Goal: Information Seeking & Learning: Find specific fact

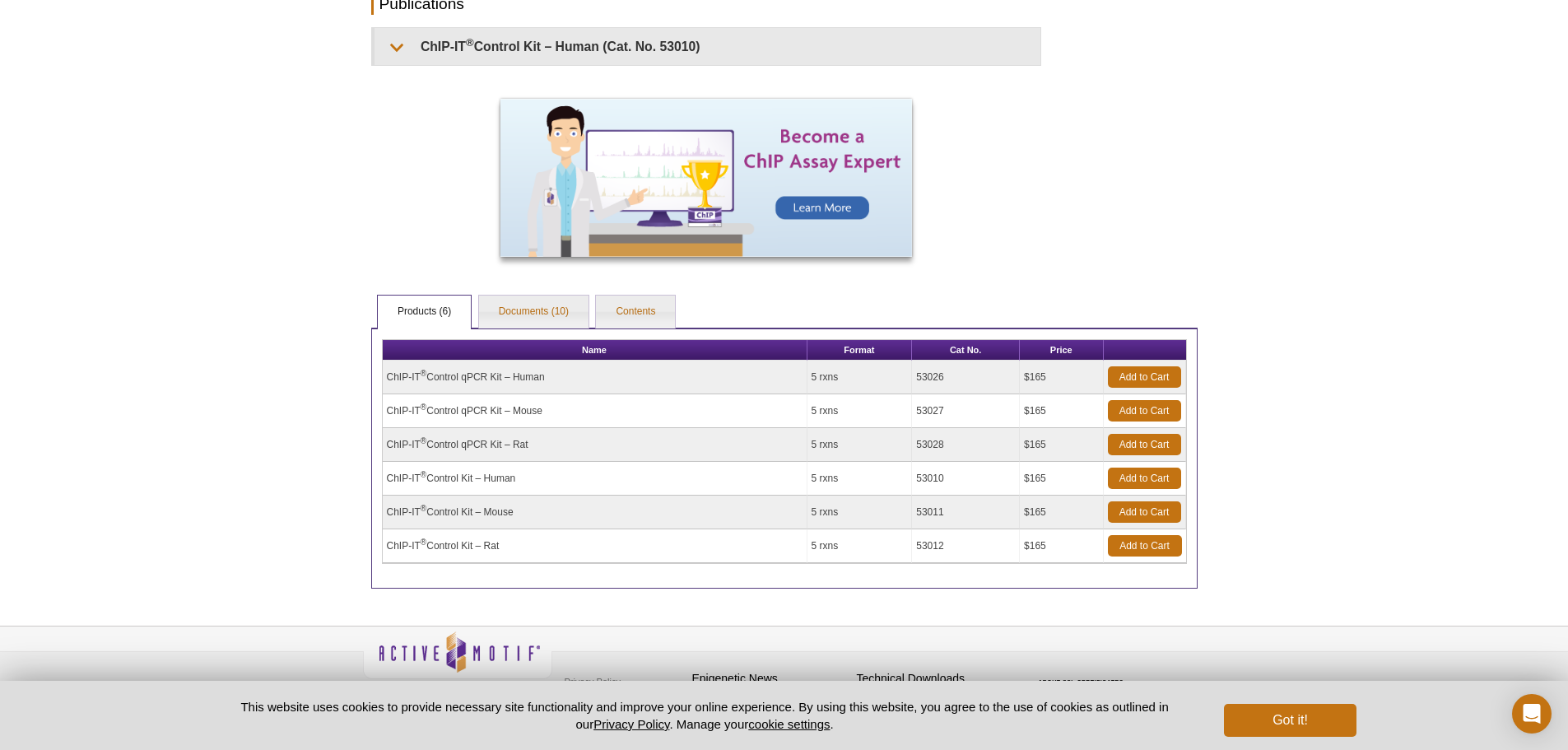
scroll to position [470, 0]
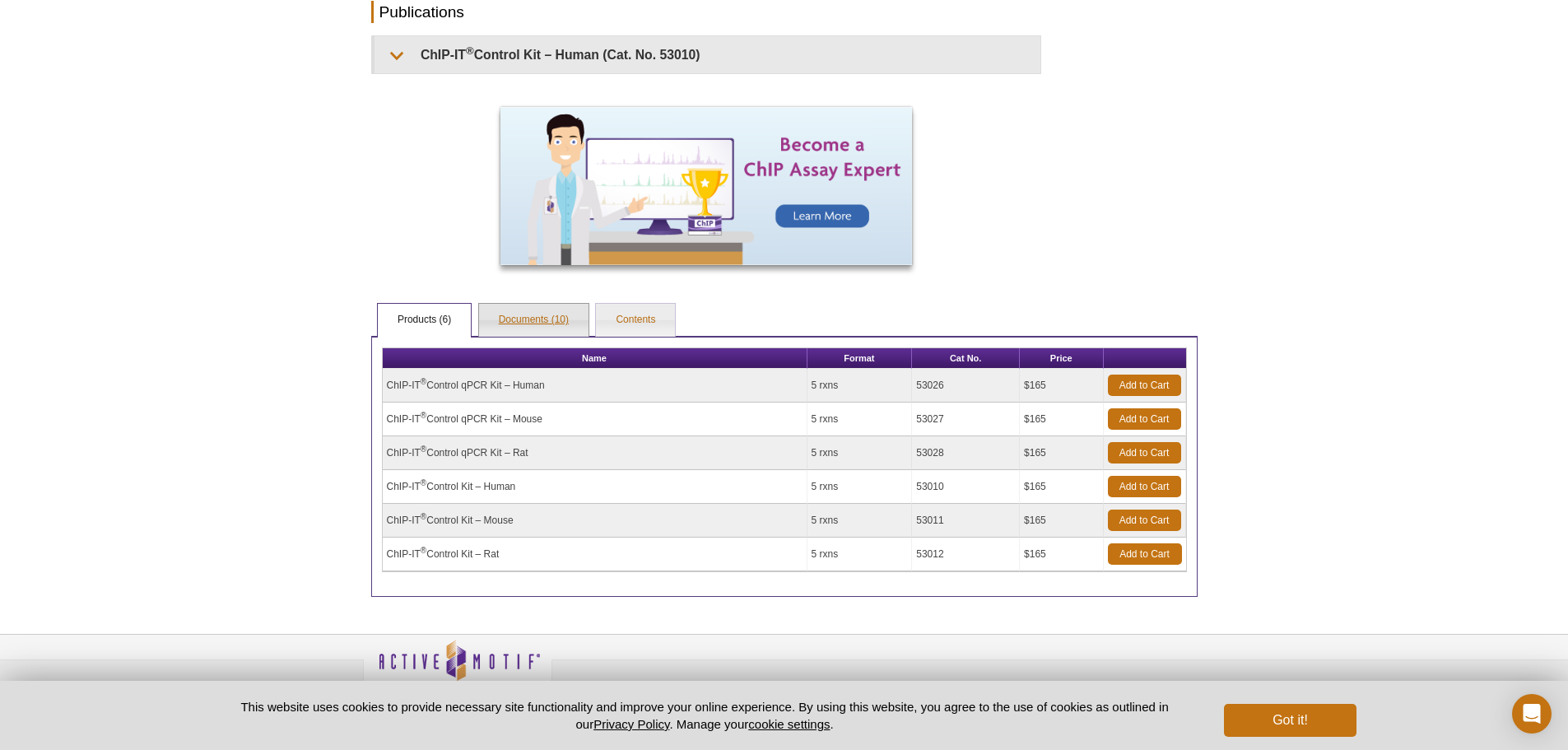
click at [533, 318] on link "Documents (10)" at bounding box center [534, 319] width 110 height 33
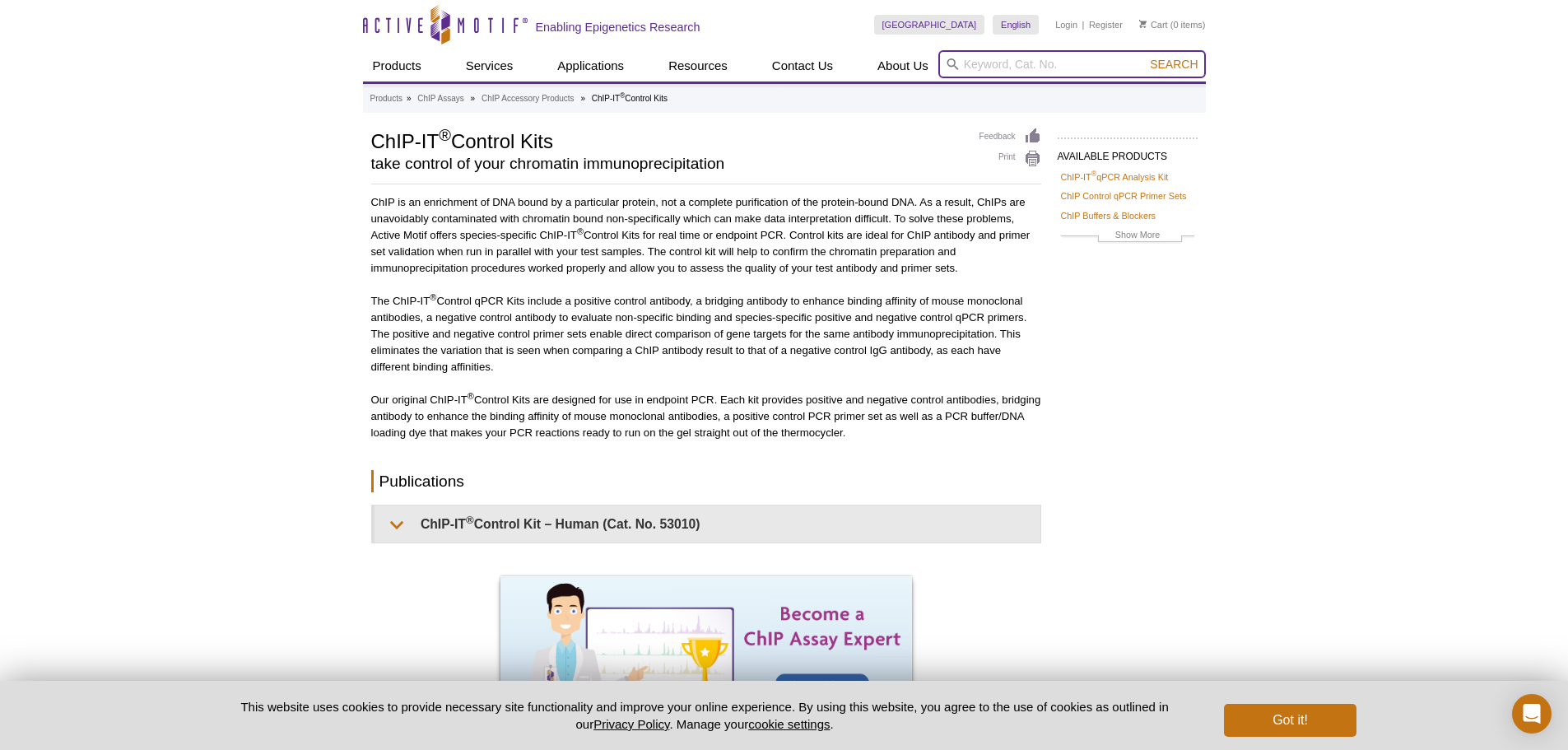
click at [1026, 65] on input "search" at bounding box center [1072, 65] width 268 height 28
type input "CHIP CONTROL ANTIBODY"
click at [1145, 57] on button "Search" at bounding box center [1174, 64] width 57 height 15
